Goal: Task Accomplishment & Management: Use online tool/utility

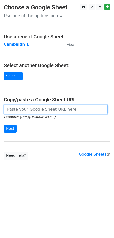
click at [39, 109] on input "url" at bounding box center [56, 110] width 104 height 10
paste input "https://docs.google.com/spreadsheets/d/1a6Jrdy83bD_C9I0Udcp5YzJIGNiJVlrxvYf6m62…"
type input "https://docs.google.com/spreadsheets/d/1a6Jrdy83bD_C9I0Udcp5YzJIGNiJVlrxvYf6m62…"
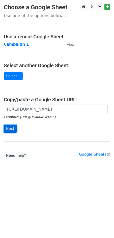
scroll to position [0, 0]
click at [12, 127] on input "Next" at bounding box center [10, 129] width 13 height 8
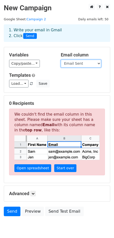
click at [78, 63] on select "First name Last name Recipient Company Discount code Discount amount Email Sent" at bounding box center [81, 64] width 40 height 8
select select "Recipient"
click at [61, 60] on select "First name Last name Recipient Company Discount code Discount amount Email Sent" at bounding box center [81, 64] width 40 height 8
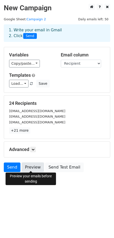
click at [32, 165] on link "Preview" at bounding box center [33, 168] width 22 height 10
